Goal: Task Accomplishment & Management: Manage account settings

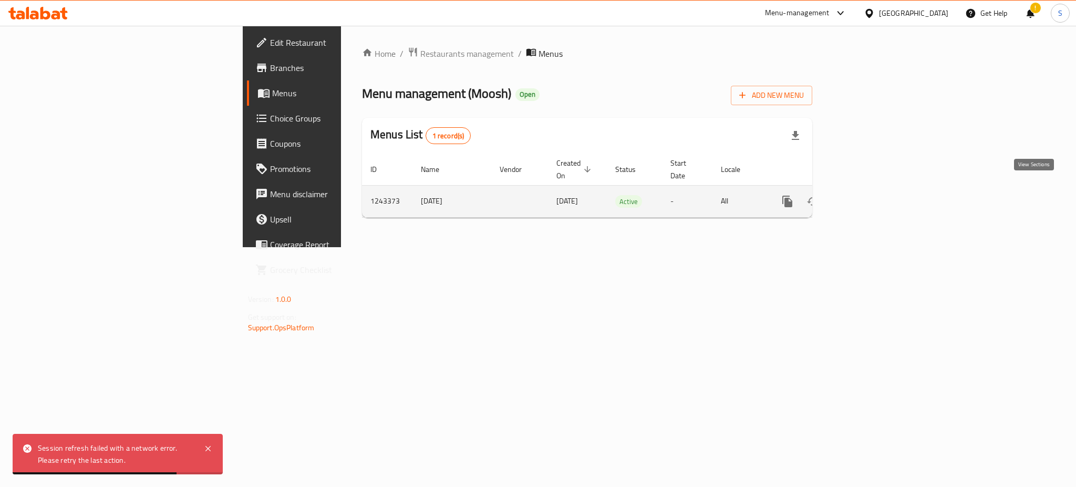
click at [876, 200] on link "enhanced table" at bounding box center [863, 201] width 25 height 25
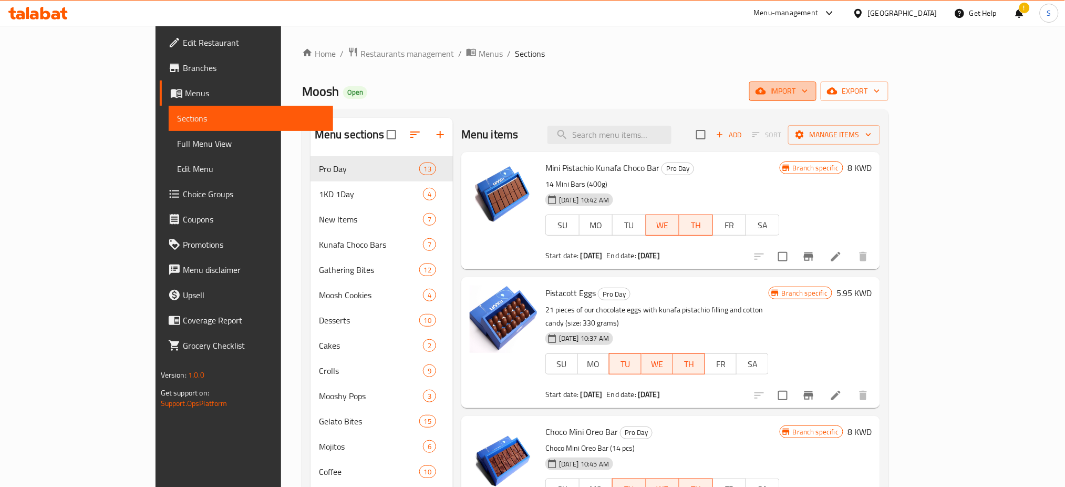
click at [810, 91] on icon "button" at bounding box center [805, 91] width 11 height 11
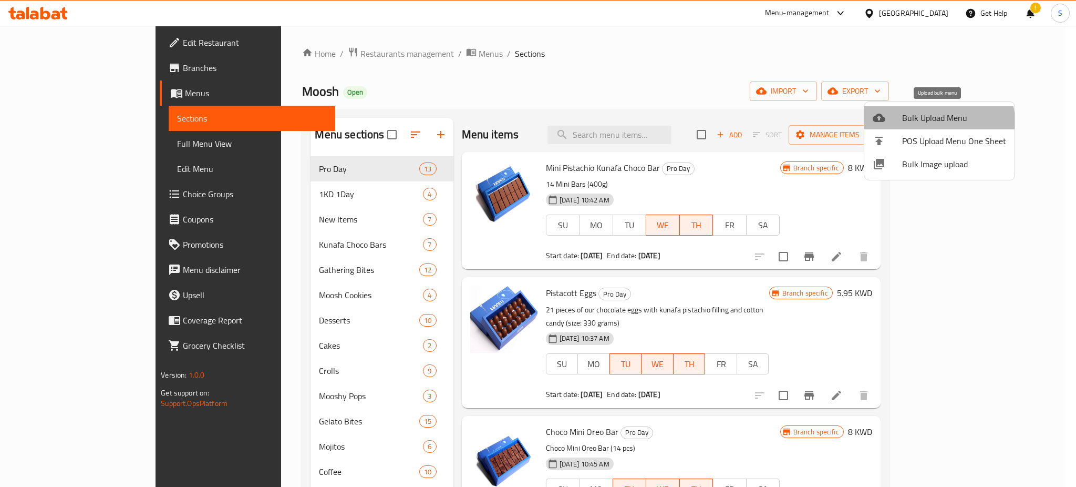
click at [937, 122] on span "Bulk Upload Menu" at bounding box center [954, 117] width 104 height 13
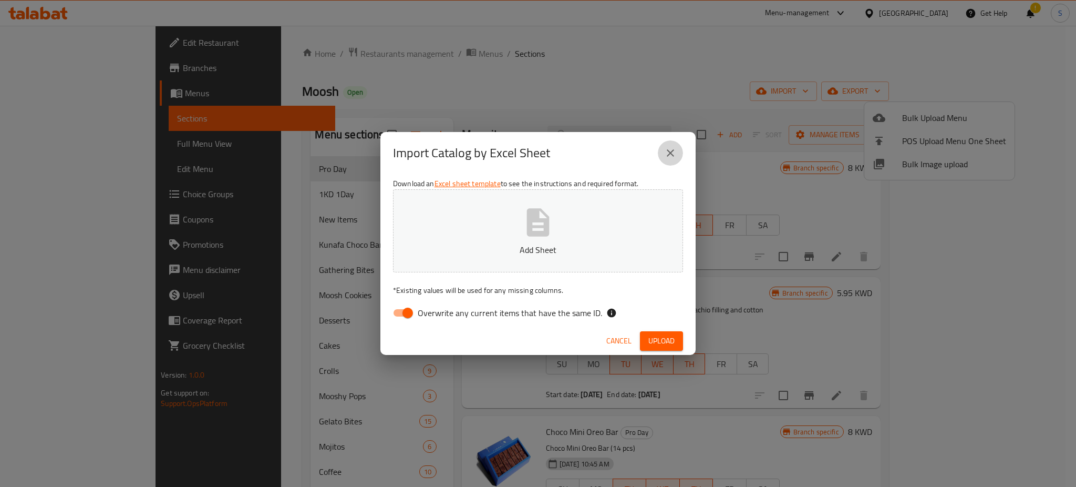
click at [670, 160] on button "close" at bounding box center [670, 152] width 25 height 25
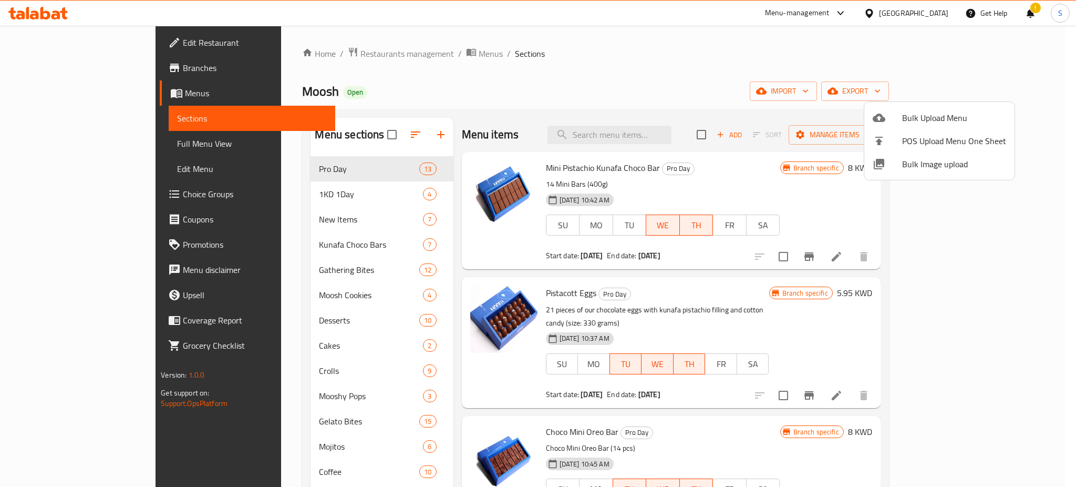
click at [292, 56] on div at bounding box center [538, 243] width 1076 height 487
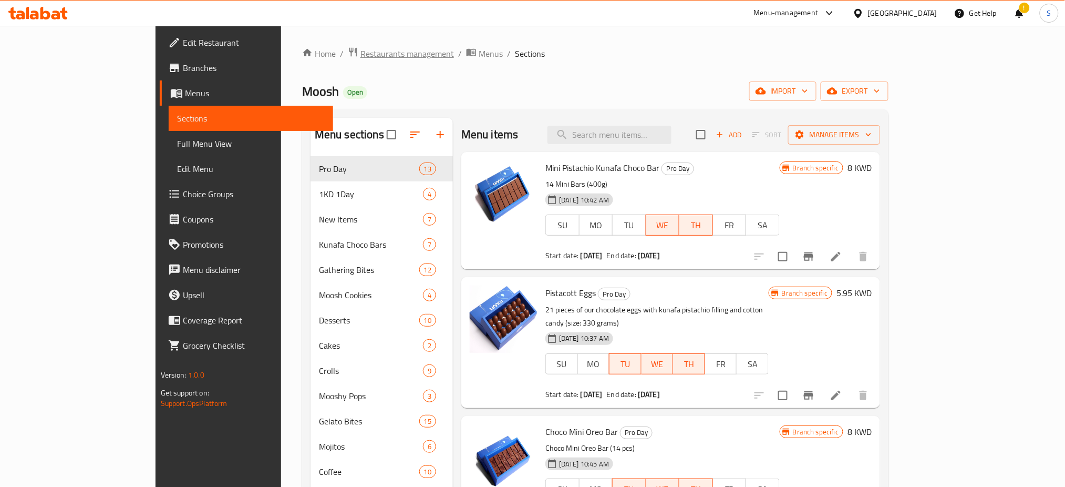
click at [360, 58] on span "Restaurants management" at bounding box center [407, 53] width 94 height 13
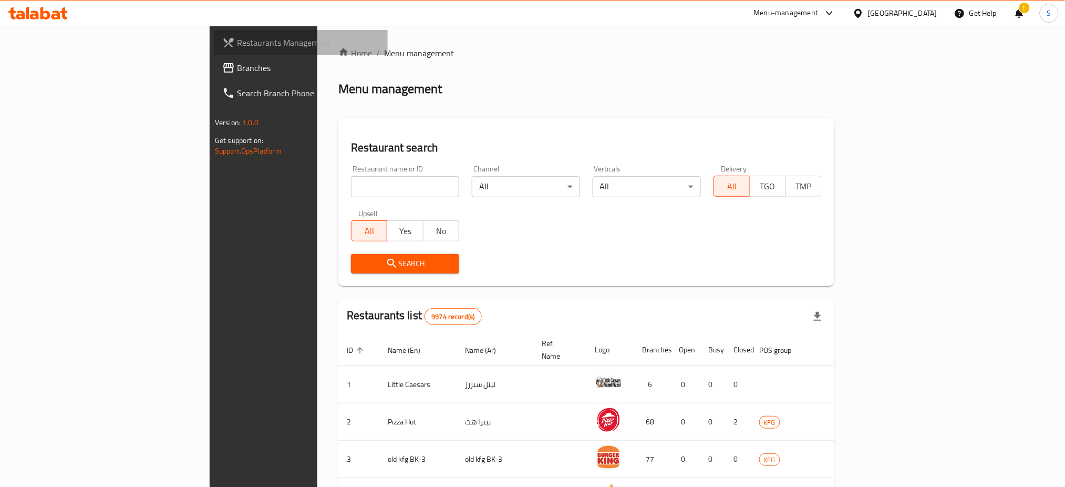
click at [237, 43] on span "Restaurants Management" at bounding box center [308, 42] width 142 height 13
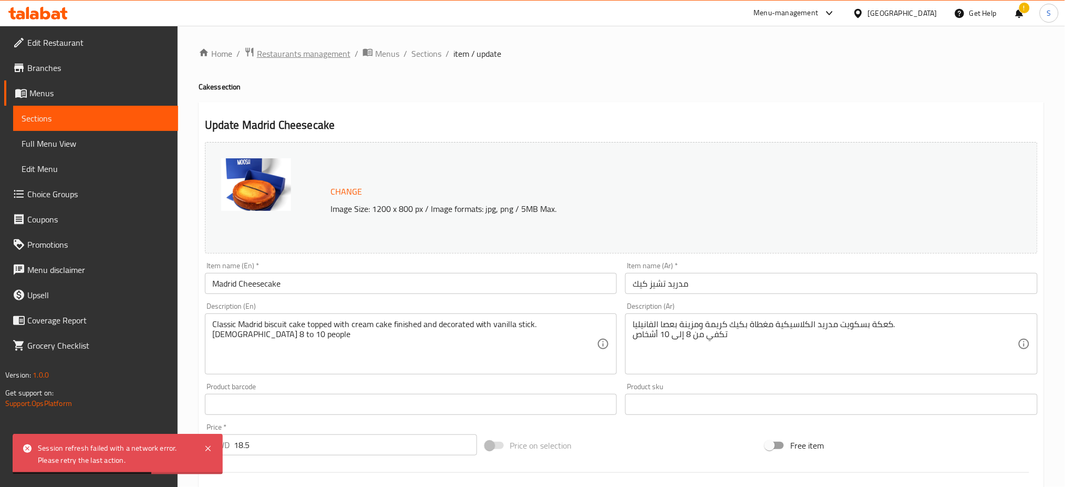
click at [301, 51] on span "Restaurants management" at bounding box center [304, 53] width 94 height 13
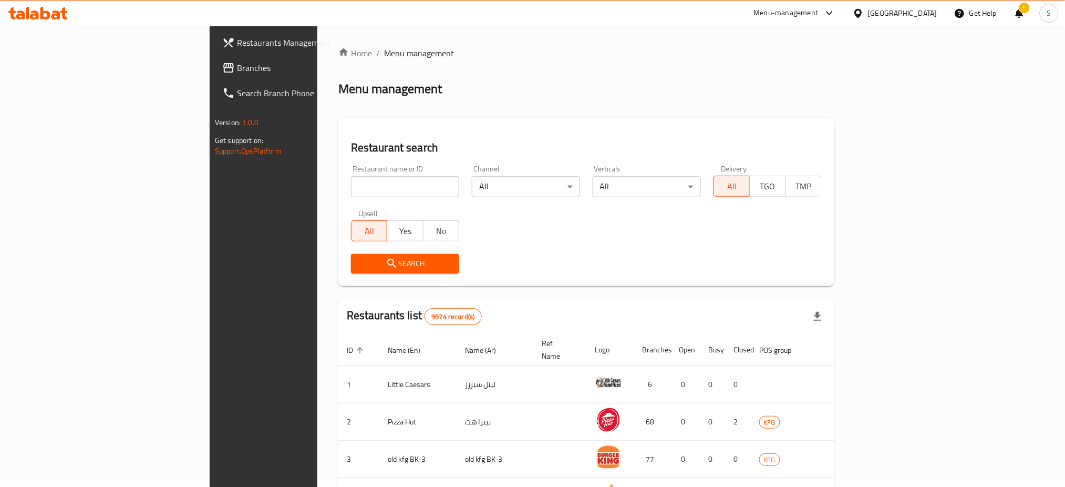
click at [237, 45] on span "Restaurants Management" at bounding box center [308, 42] width 142 height 13
